Goal: Information Seeking & Learning: Learn about a topic

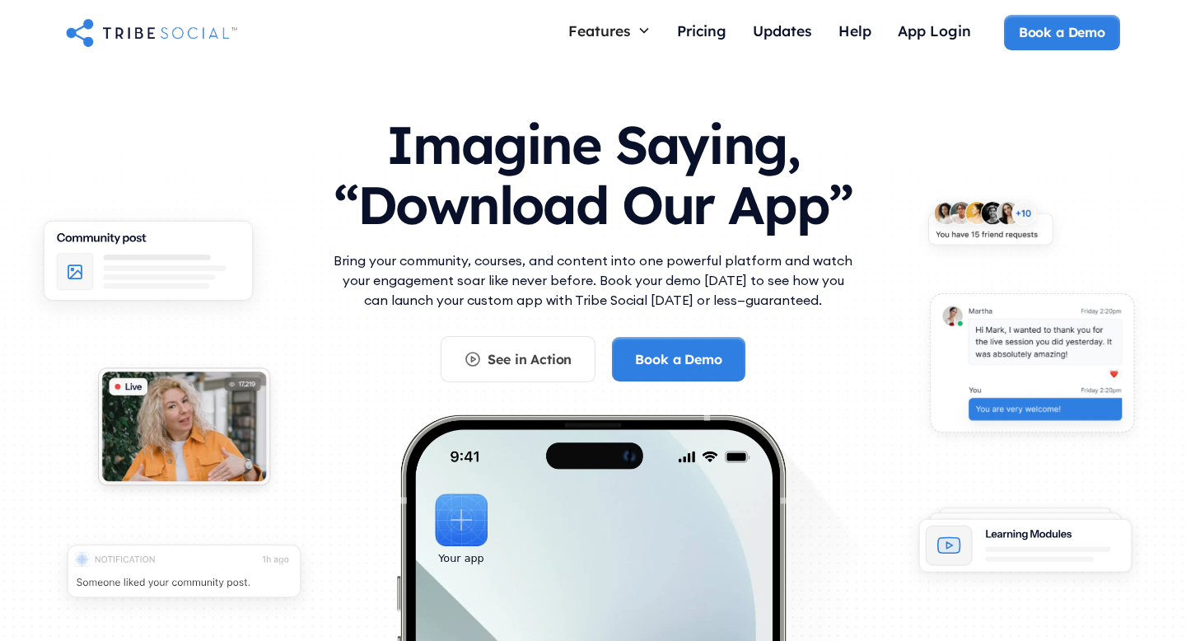
click at [507, 276] on p "Bring your community, courses, and content into one powerful platform and watch…" at bounding box center [593, 279] width 527 height 59
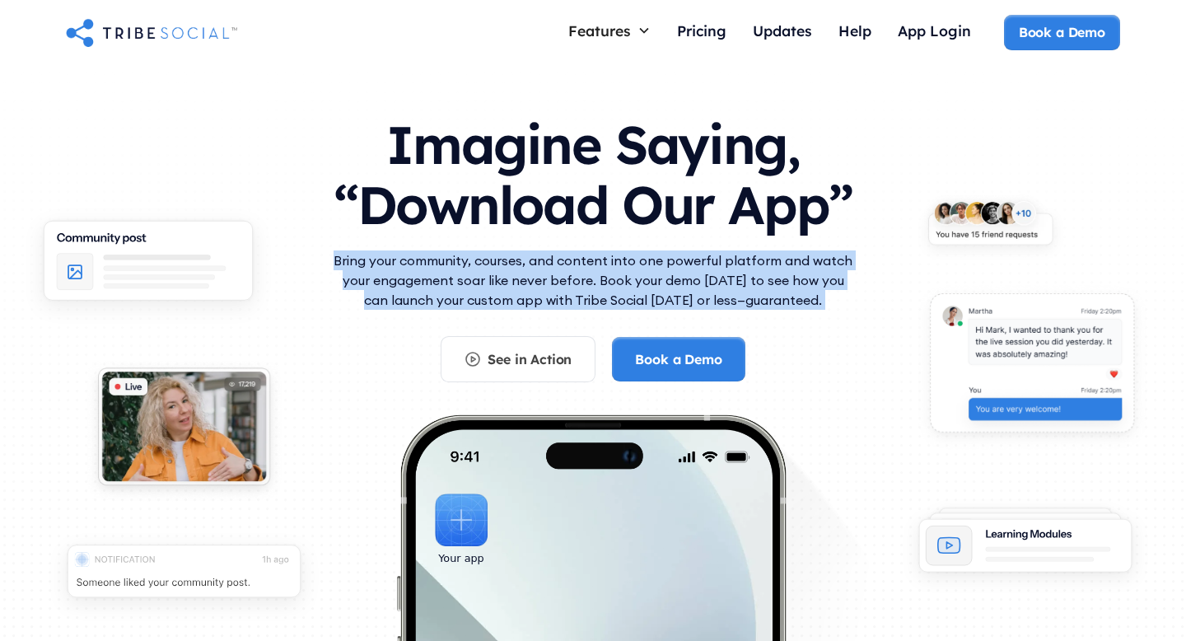
click at [507, 276] on p "Bring your community, courses, and content into one powerful platform and watch…" at bounding box center [593, 279] width 527 height 59
copy div "Bring your community, courses, and content into one powerful platform and watch…"
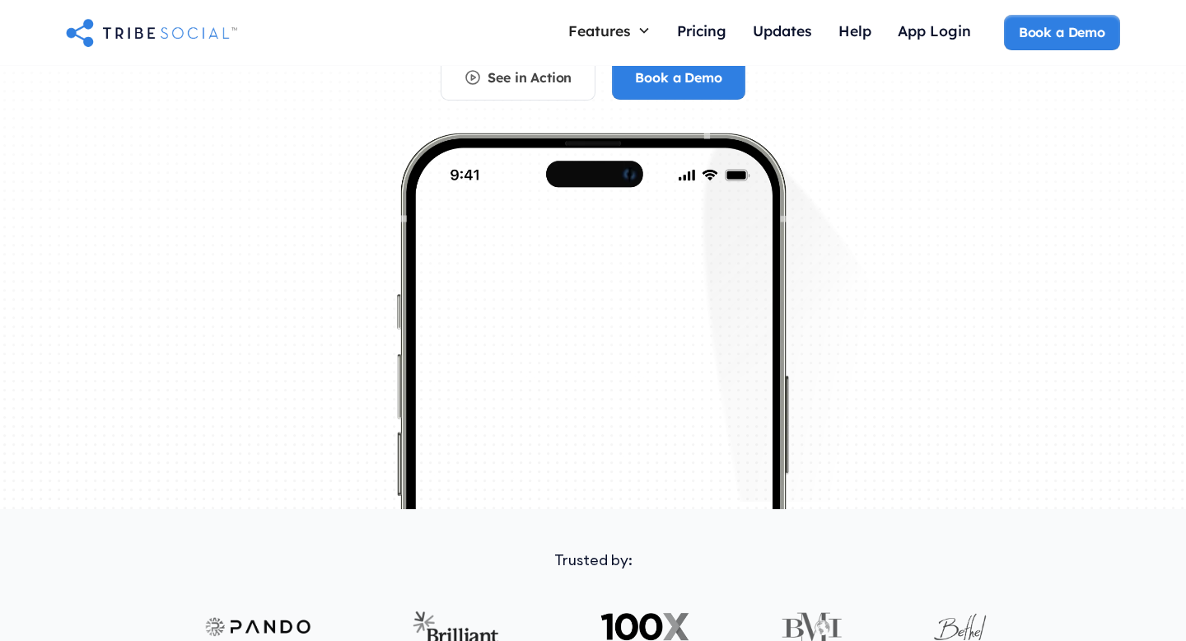
scroll to position [255, 0]
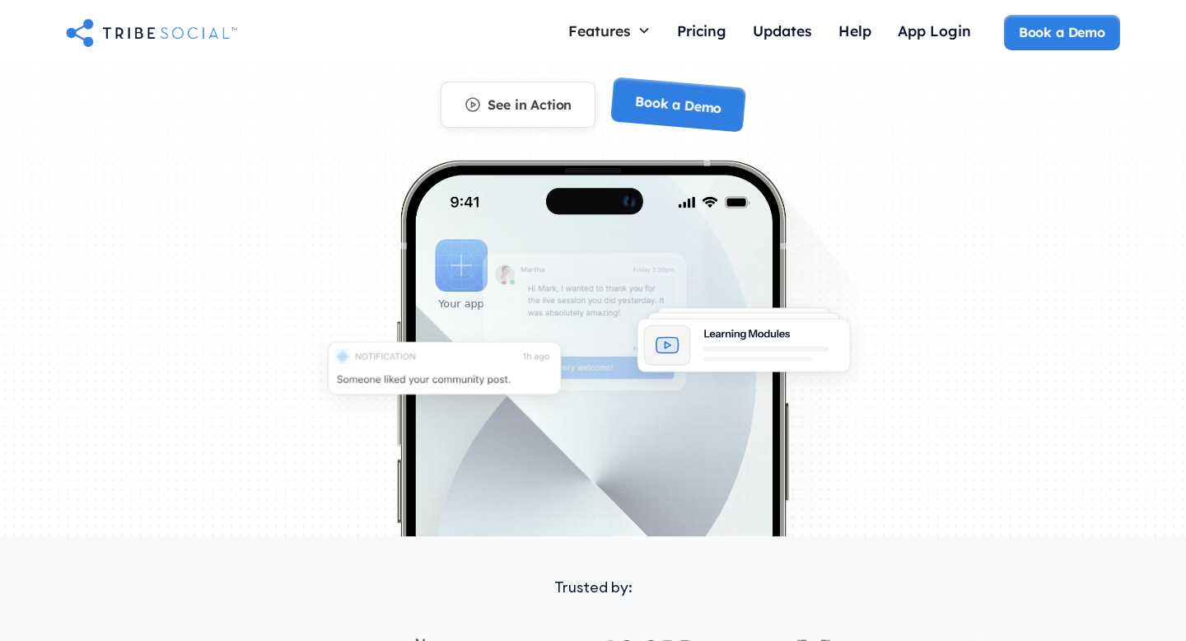
click at [554, 101] on div "See in Action" at bounding box center [530, 105] width 84 height 18
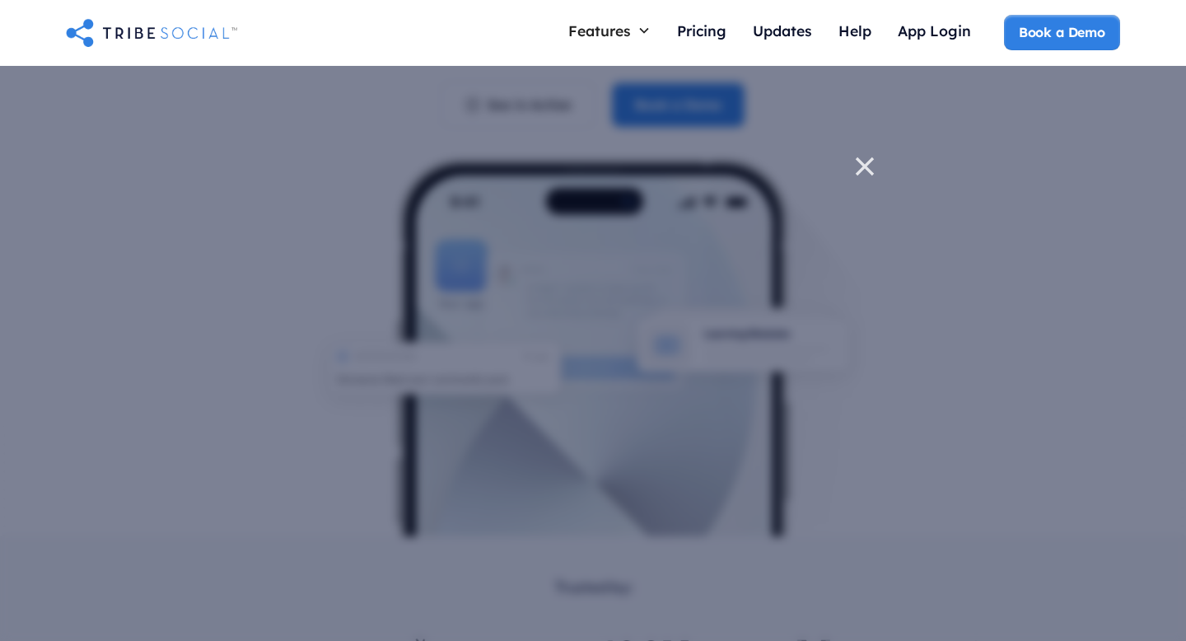
click at [855, 171] on icon at bounding box center [865, 166] width 33 height 33
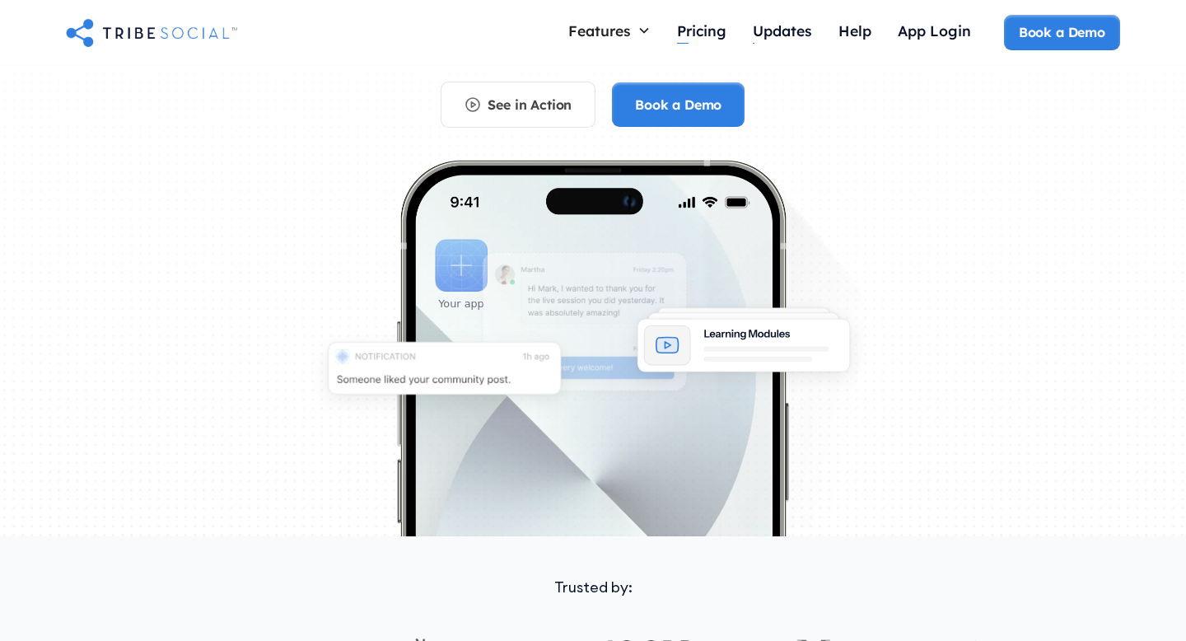
click at [705, 21] on div "Pricing" at bounding box center [701, 30] width 49 height 18
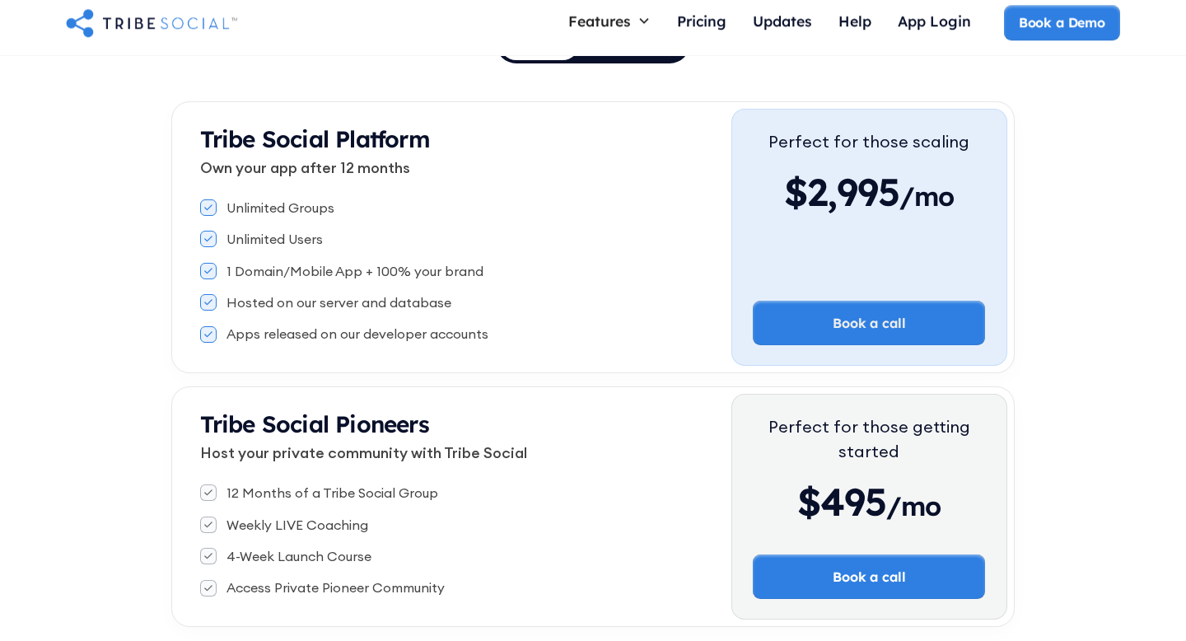
scroll to position [275, 0]
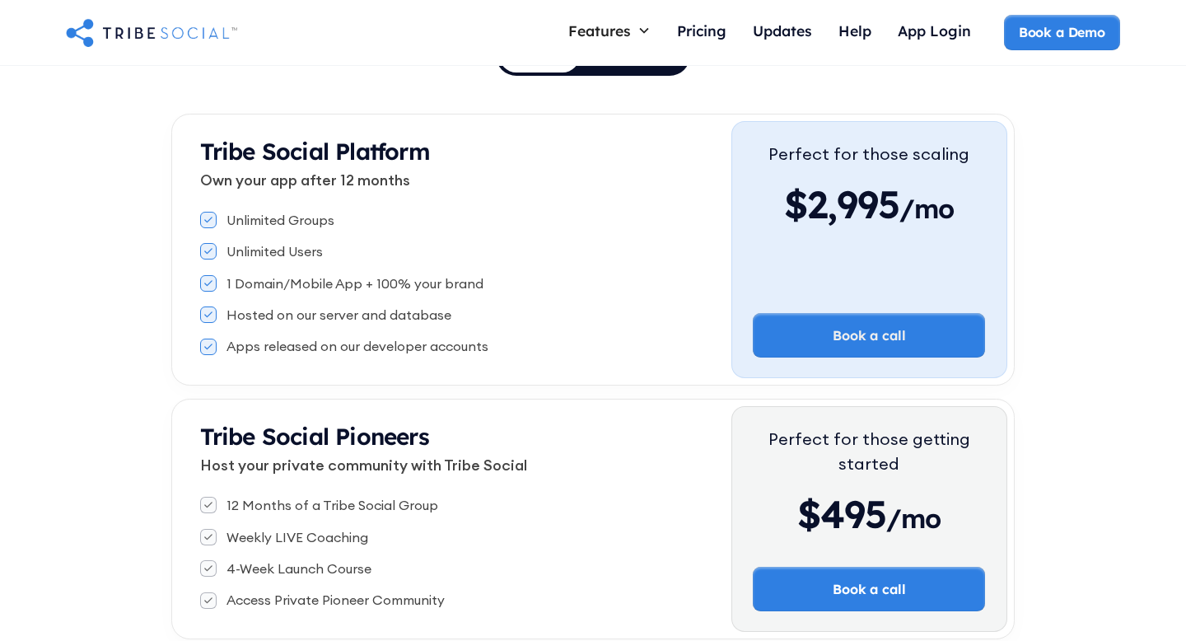
click at [633, 68] on link "Annually" at bounding box center [633, 55] width 107 height 35
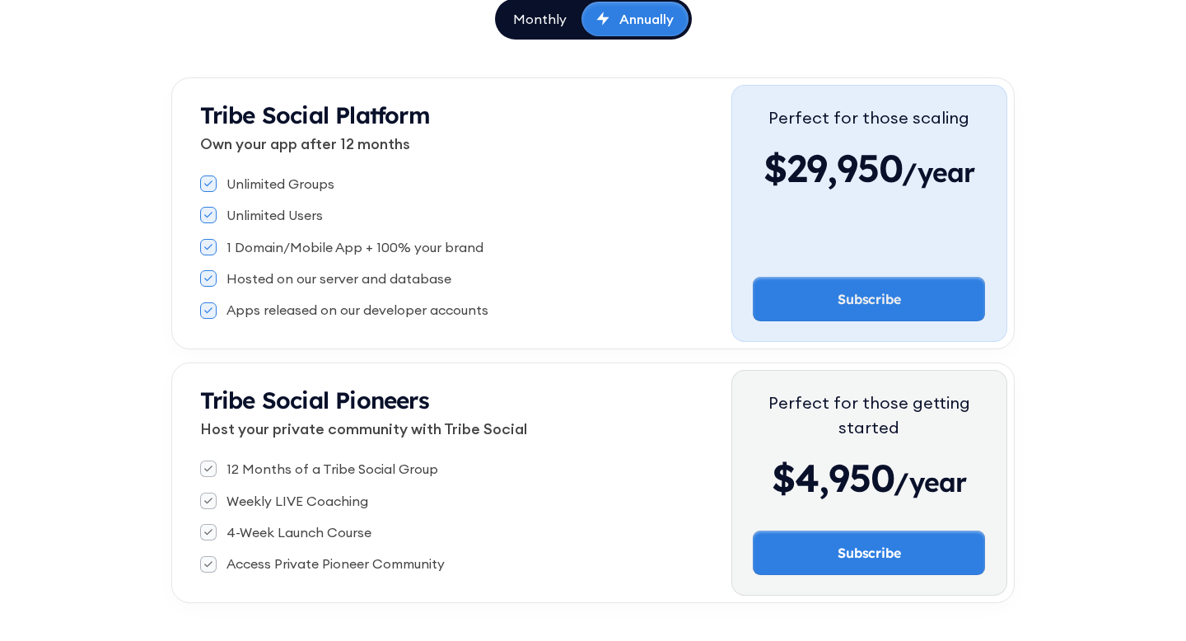
scroll to position [312, 0]
